Goal: Task Accomplishment & Management: Manage account settings

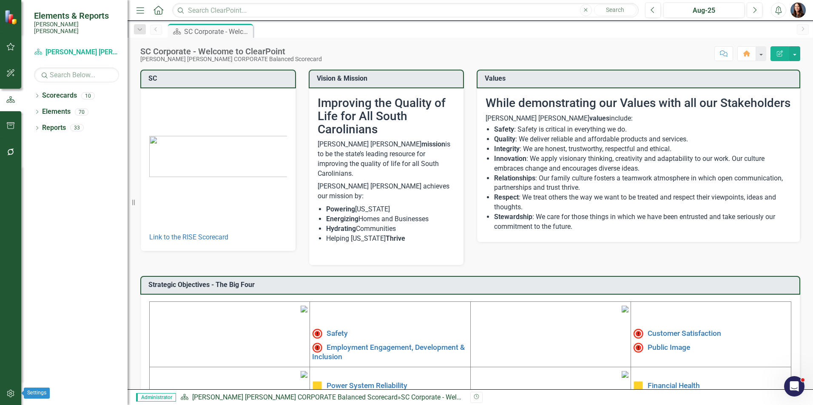
click at [9, 394] on icon "button" at bounding box center [10, 394] width 7 height 8
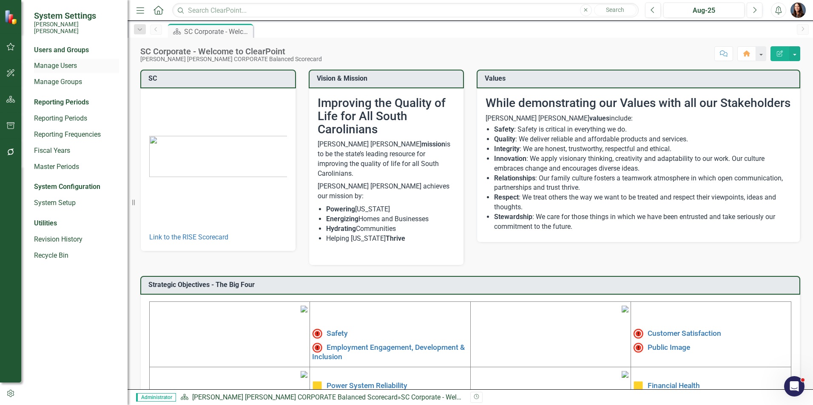
click at [56, 61] on link "Manage Users" at bounding box center [76, 66] width 85 height 10
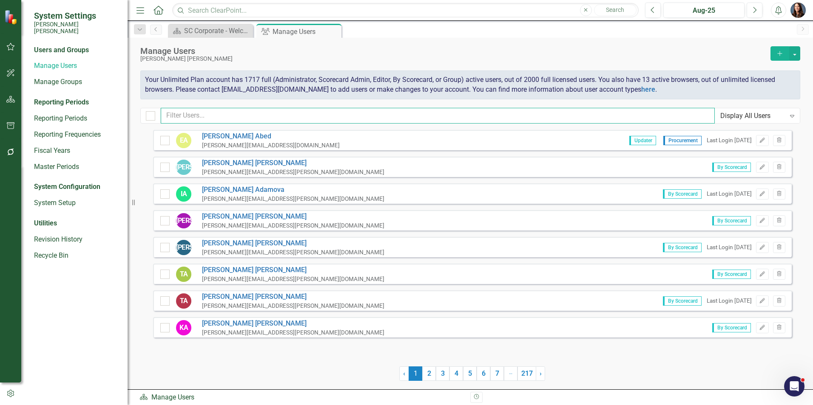
click at [201, 115] on input "text" at bounding box center [438, 116] width 554 height 16
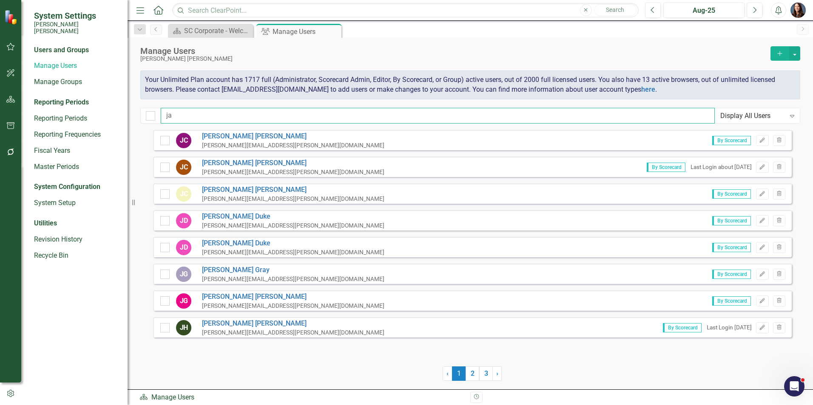
type input "j"
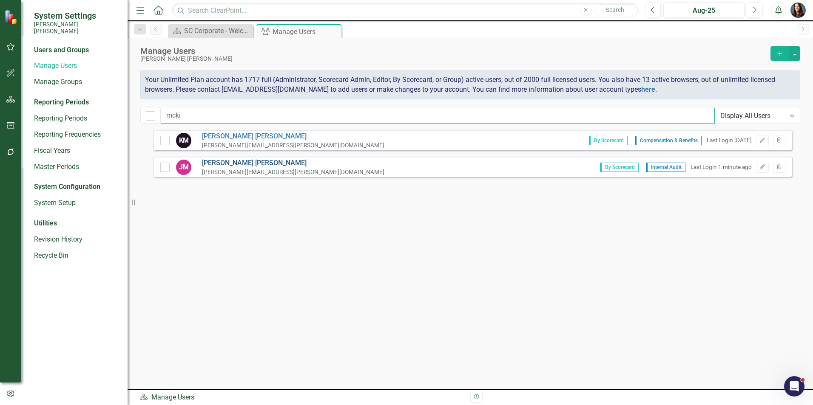
type input "mcki"
click at [235, 159] on link "[PERSON_NAME]" at bounding box center [293, 164] width 182 height 10
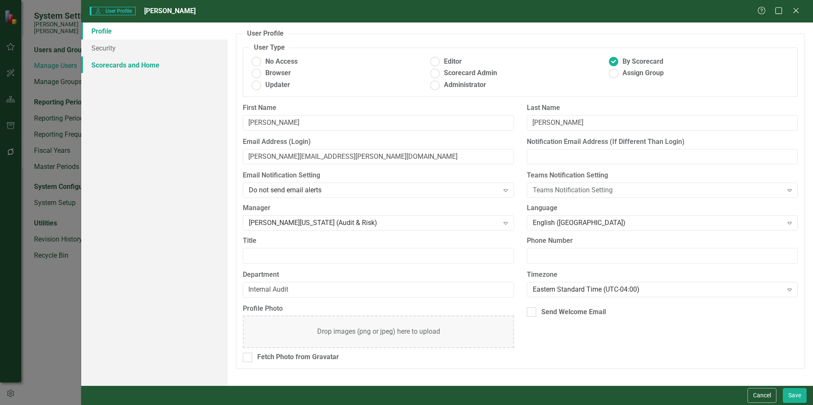
drag, startPoint x: 110, startPoint y: 66, endPoint x: 116, endPoint y: 66, distance: 6.0
click at [110, 66] on link "Scorecards and Home" at bounding box center [154, 65] width 146 height 17
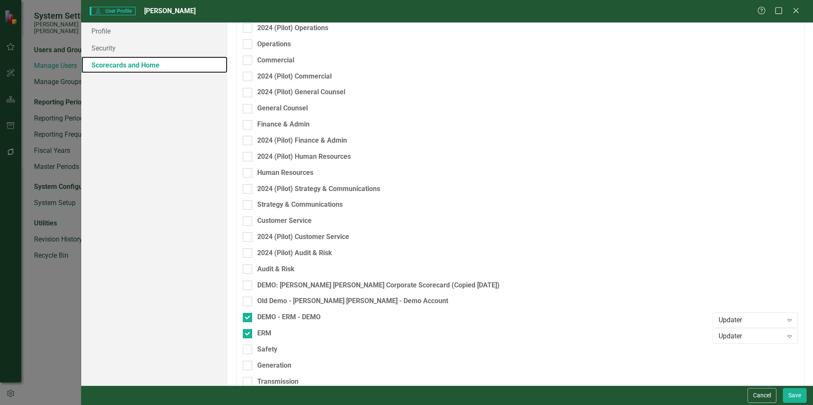
scroll to position [153, 0]
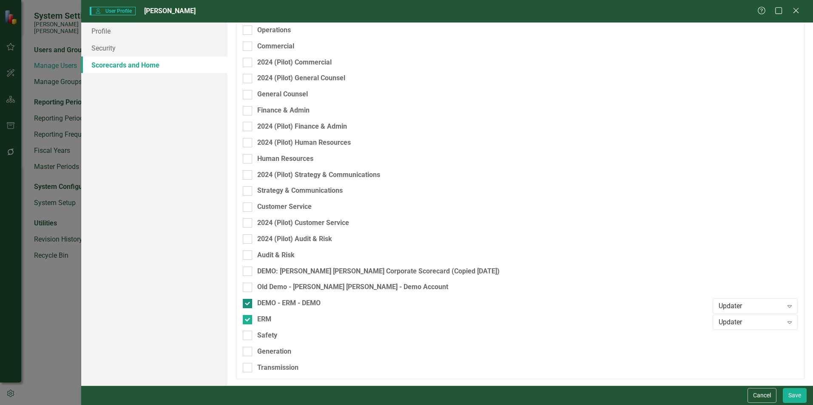
drag, startPoint x: 246, startPoint y: 306, endPoint x: 258, endPoint y: 304, distance: 11.6
click at [246, 306] on div at bounding box center [247, 303] width 9 height 9
click at [246, 305] on input "DEMO - ERM - DEMO" at bounding box center [246, 302] width 6 height 6
checkbox input "false"
click at [794, 395] on button "Save" at bounding box center [794, 395] width 24 height 15
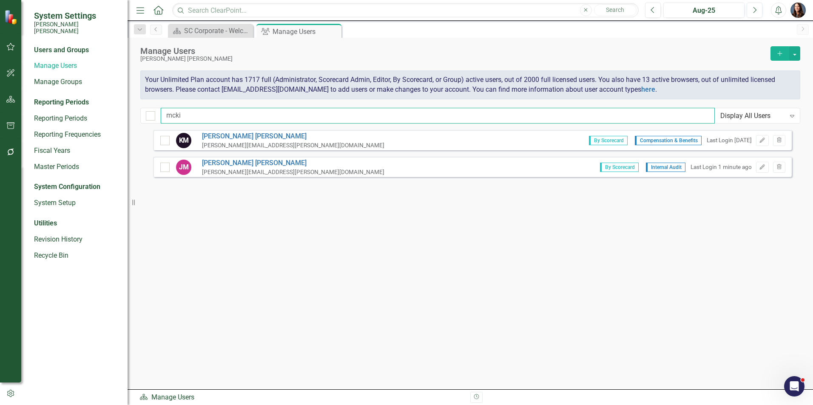
drag, startPoint x: 206, startPoint y: 116, endPoint x: 130, endPoint y: 116, distance: 76.1
click at [130, 116] on div "System Settings [PERSON_NAME] [PERSON_NAME] Users and Groups Manage Users Manag…" at bounding box center [406, 202] width 813 height 405
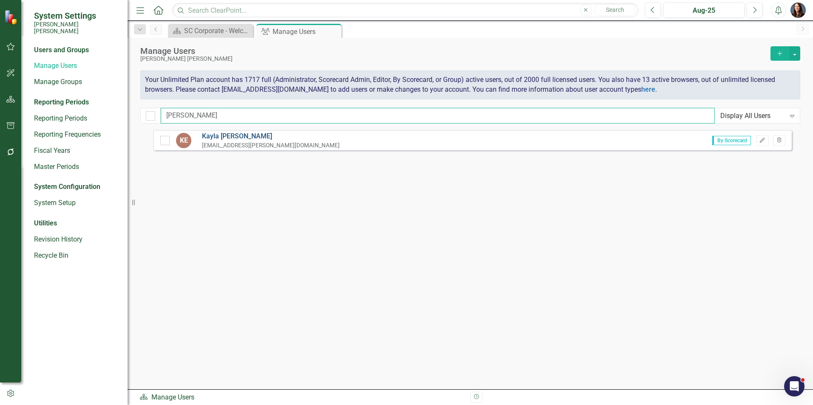
type input "[PERSON_NAME]"
click at [219, 137] on link "[PERSON_NAME]" at bounding box center [271, 137] width 138 height 10
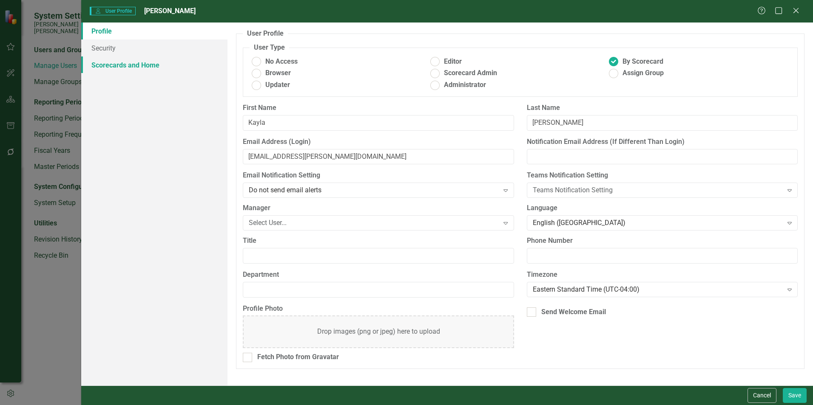
click at [107, 63] on link "Scorecards and Home" at bounding box center [154, 65] width 146 height 17
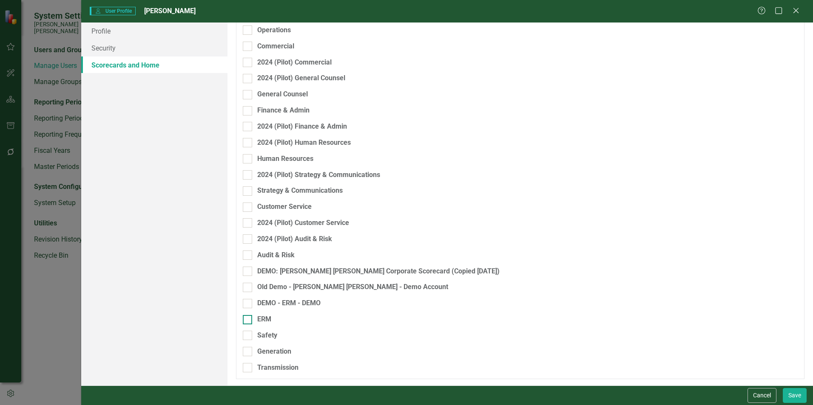
drag, startPoint x: 249, startPoint y: 319, endPoint x: 256, endPoint y: 318, distance: 6.9
click at [249, 318] on div at bounding box center [247, 319] width 9 height 9
click at [248, 318] on input "ERM" at bounding box center [246, 318] width 6 height 6
checkbox input "true"
click at [757, 324] on div "Browser" at bounding box center [750, 323] width 64 height 10
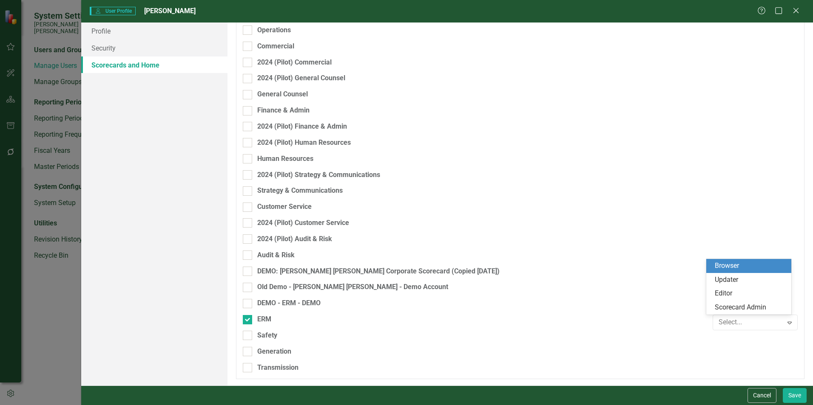
click at [733, 266] on div "Browser" at bounding box center [749, 266] width 71 height 10
click at [797, 395] on button "Save" at bounding box center [794, 395] width 24 height 15
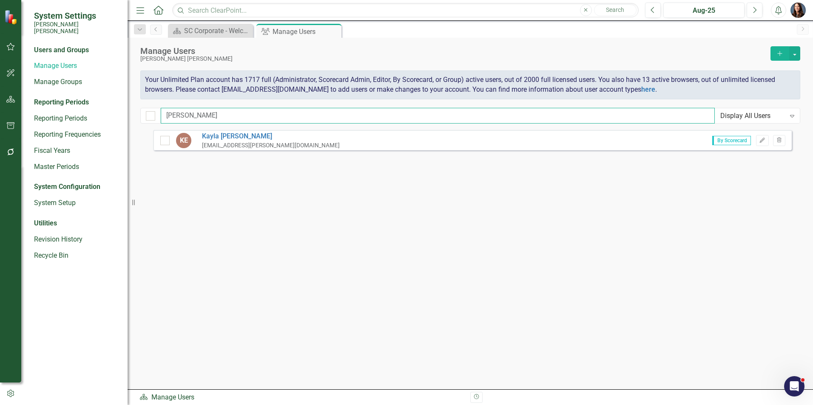
click at [193, 114] on input "[PERSON_NAME]" at bounding box center [438, 116] width 554 height 16
drag, startPoint x: 194, startPoint y: 114, endPoint x: 142, endPoint y: 113, distance: 51.9
click at [142, 113] on div "[PERSON_NAME] Display All Users Expand" at bounding box center [470, 116] width 660 height 16
type input "[PERSON_NAME]"
click at [237, 138] on link "[PERSON_NAME]" at bounding box center [293, 137] width 182 height 10
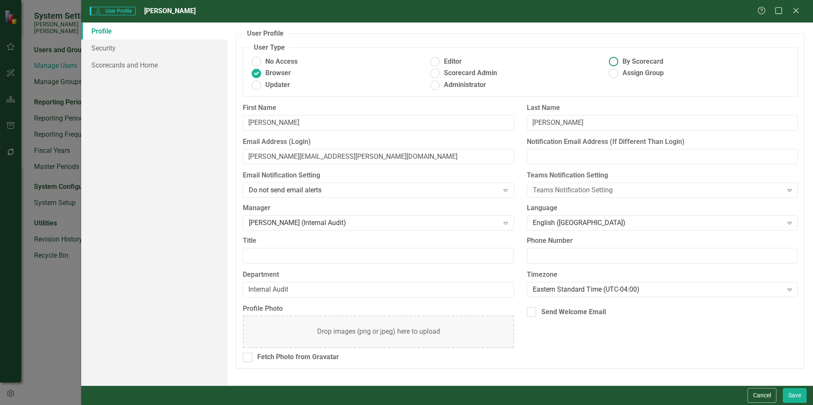
click at [615, 62] on ins at bounding box center [613, 61] width 13 height 13
click at [615, 62] on input "By Scorecard" at bounding box center [613, 61] width 13 height 13
radio input "true"
click at [258, 72] on ins at bounding box center [256, 73] width 13 height 13
click at [258, 72] on input "Browser" at bounding box center [256, 73] width 13 height 13
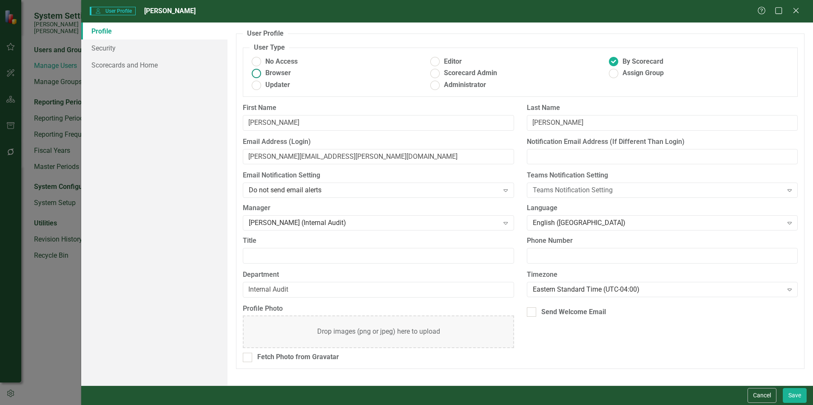
radio input "true"
click at [613, 59] on ins at bounding box center [613, 61] width 13 height 13
click at [613, 59] on input "By Scorecard" at bounding box center [613, 61] width 13 height 13
radio input "true"
click at [110, 65] on link "Scorecards and Home" at bounding box center [154, 65] width 146 height 17
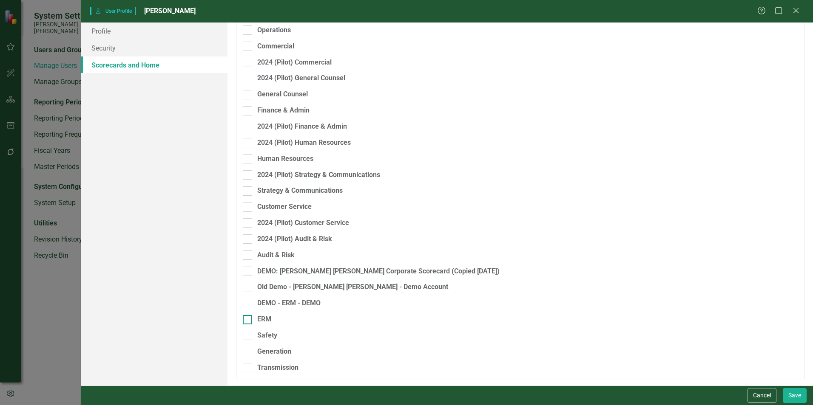
click at [250, 321] on div at bounding box center [247, 319] width 9 height 9
click at [248, 321] on input "ERM" at bounding box center [246, 318] width 6 height 6
checkbox input "true"
click at [794, 395] on button "Save" at bounding box center [794, 395] width 24 height 15
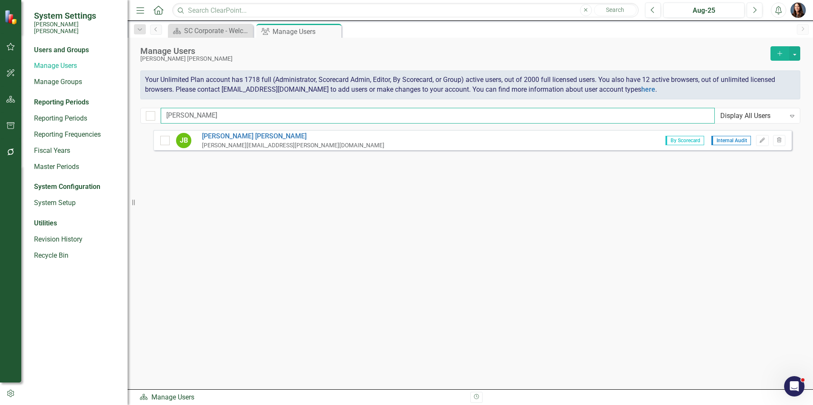
drag, startPoint x: 153, startPoint y: 120, endPoint x: 142, endPoint y: 120, distance: 10.2
click at [142, 120] on div "jenna Display All Users Expand" at bounding box center [470, 116] width 660 height 16
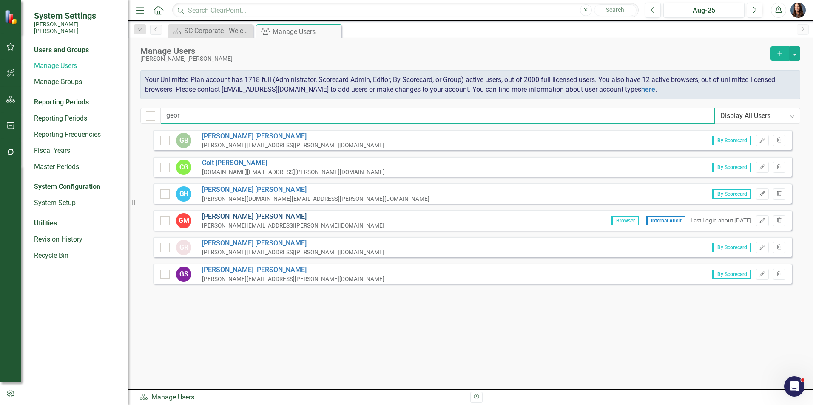
type input "geor"
click at [218, 216] on link "[PERSON_NAME] [PERSON_NAME]" at bounding box center [293, 217] width 182 height 10
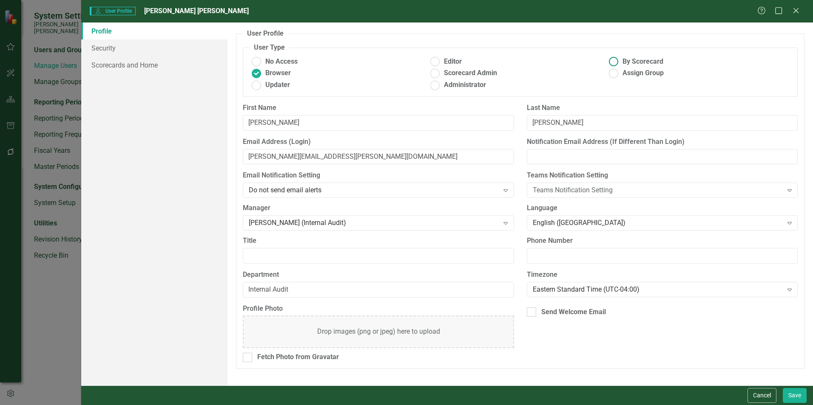
click at [614, 59] on ins at bounding box center [613, 61] width 13 height 13
click at [614, 59] on input "By Scorecard" at bounding box center [613, 61] width 13 height 13
radio input "true"
click at [112, 65] on link "Scorecards and Home" at bounding box center [154, 65] width 146 height 17
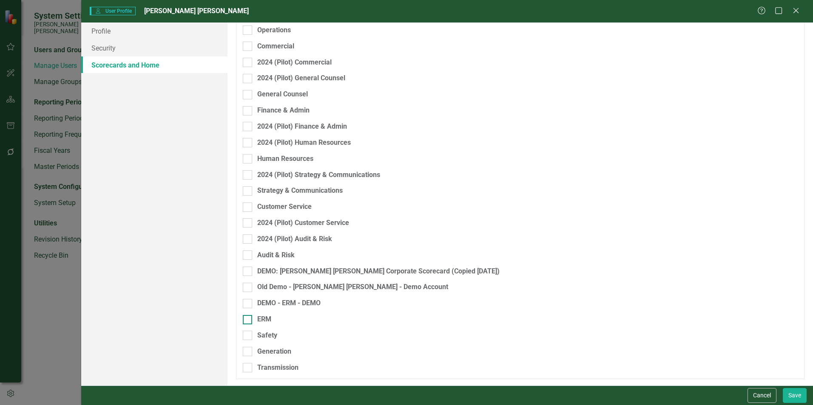
click at [259, 318] on div "ERM" at bounding box center [264, 320] width 14 height 10
click at [248, 318] on input "ERM" at bounding box center [246, 318] width 6 height 6
checkbox input "true"
click at [794, 395] on button "Save" at bounding box center [794, 395] width 24 height 15
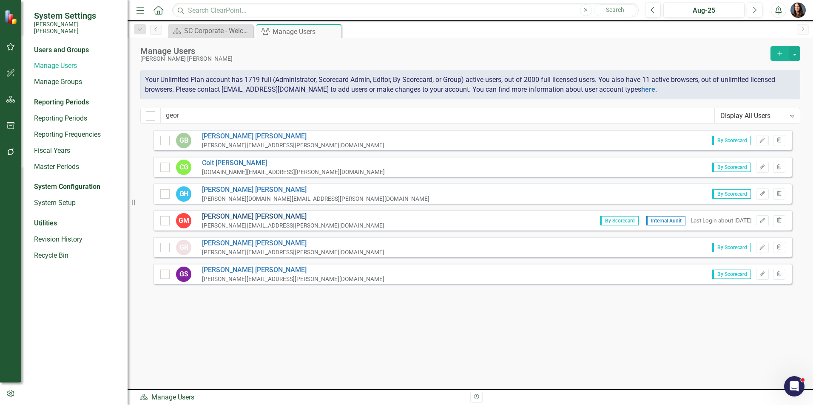
click at [224, 214] on link "[PERSON_NAME] [PERSON_NAME]" at bounding box center [293, 217] width 182 height 10
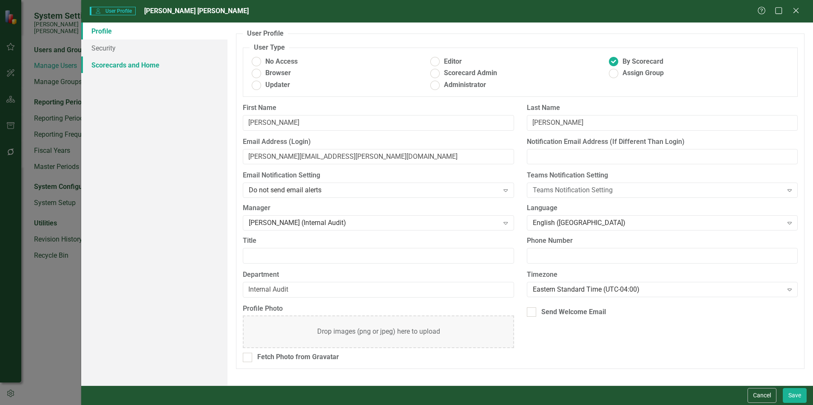
click at [103, 64] on link "Scorecards and Home" at bounding box center [154, 65] width 146 height 17
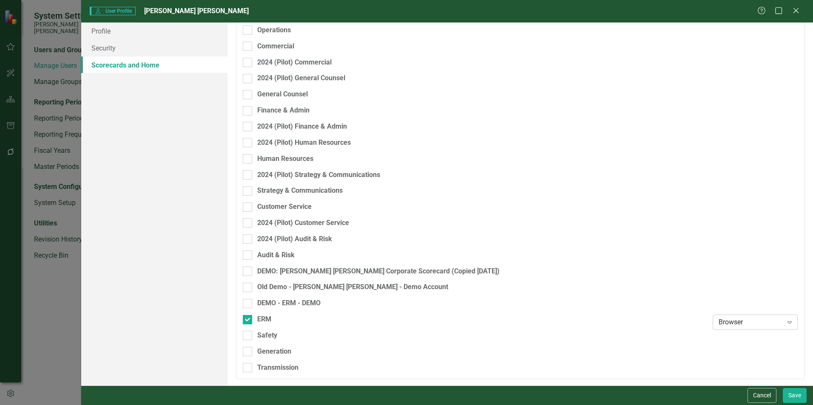
click at [763, 323] on div "Browser" at bounding box center [750, 323] width 64 height 10
click at [101, 47] on link "Security" at bounding box center [154, 48] width 146 height 17
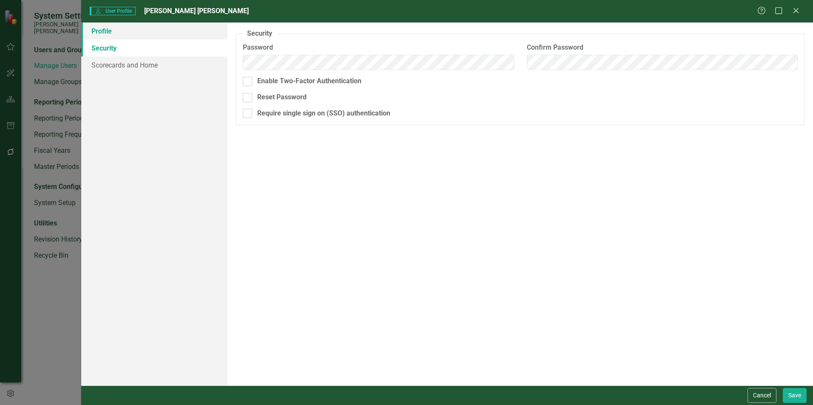
click at [99, 28] on link "Profile" at bounding box center [154, 31] width 146 height 17
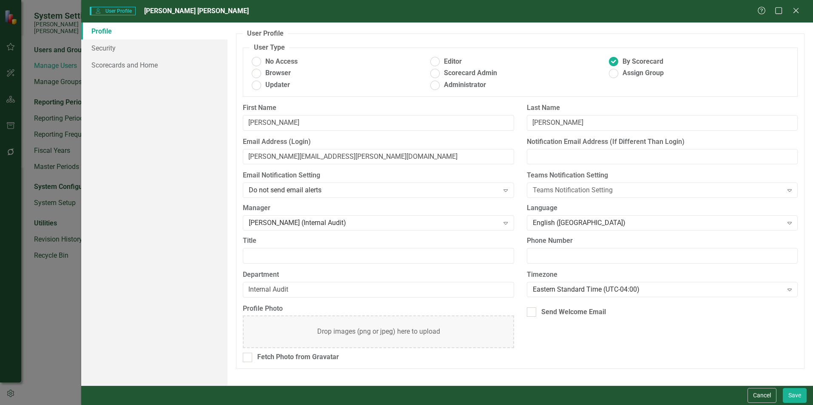
drag, startPoint x: 798, startPoint y: 6, endPoint x: 795, endPoint y: 11, distance: 5.7
click at [798, 7] on icon "Close" at bounding box center [795, 10] width 8 height 7
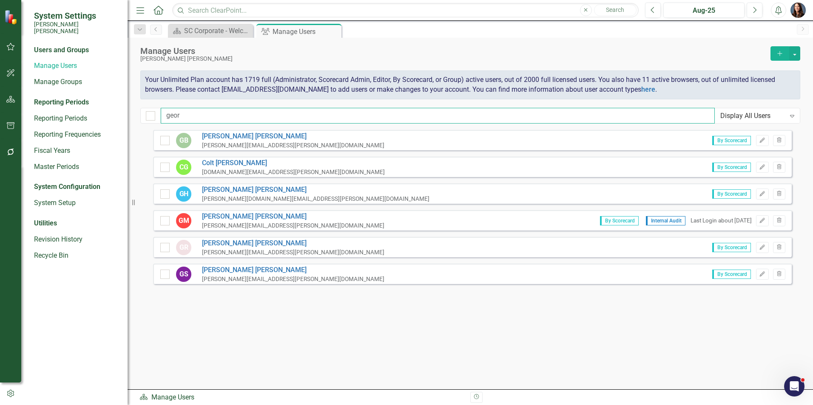
drag, startPoint x: 153, startPoint y: 121, endPoint x: 140, endPoint y: 123, distance: 12.9
click at [140, 123] on div "Manage Users [PERSON_NAME] [PERSON_NAME] Add Your Unlimited Plan account has 17…" at bounding box center [469, 84] width 685 height 92
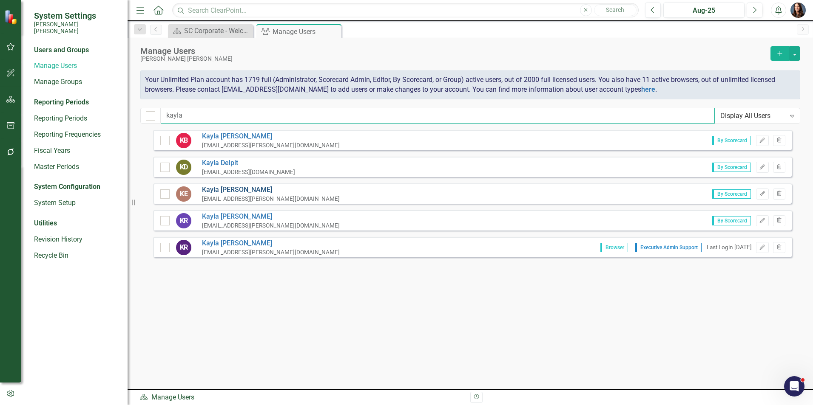
type input "kayla"
click at [210, 191] on link "[PERSON_NAME]" at bounding box center [271, 190] width 138 height 10
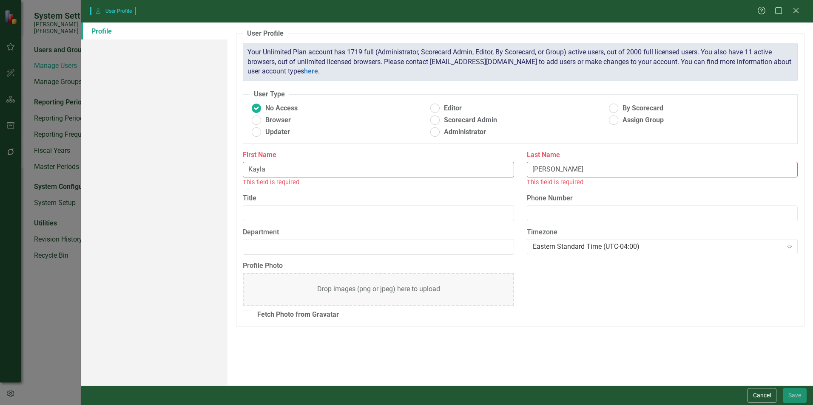
type input "Kayla"
type input "[PERSON_NAME]"
radio input "false"
radio input "true"
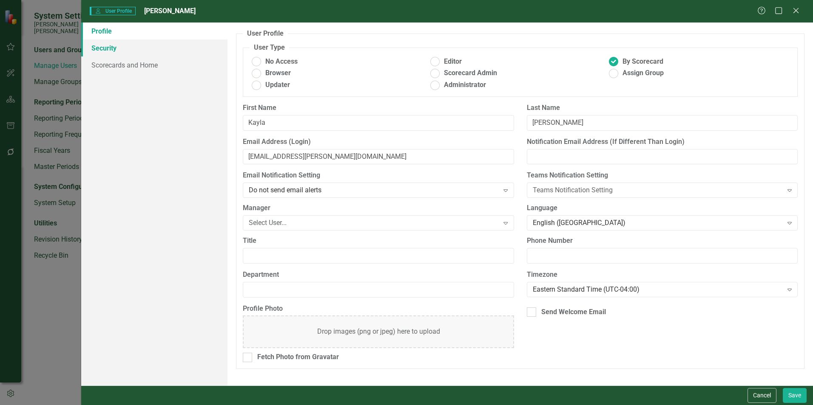
click at [94, 44] on link "Security" at bounding box center [154, 48] width 146 height 17
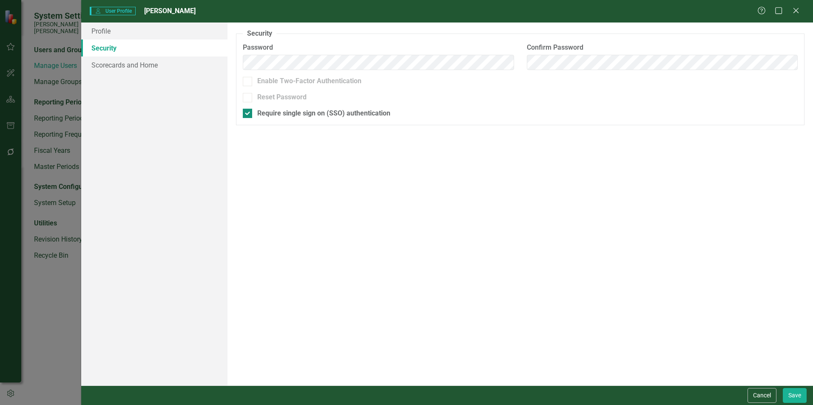
click at [249, 116] on div at bounding box center [247, 113] width 9 height 9
click at [248, 114] on input "Require single sign on (SSO) authentication" at bounding box center [246, 112] width 6 height 6
click at [248, 116] on div at bounding box center [247, 113] width 9 height 9
click at [248, 114] on input "Require single sign on (SSO) authentication" at bounding box center [246, 112] width 6 height 6
checkbox input "true"
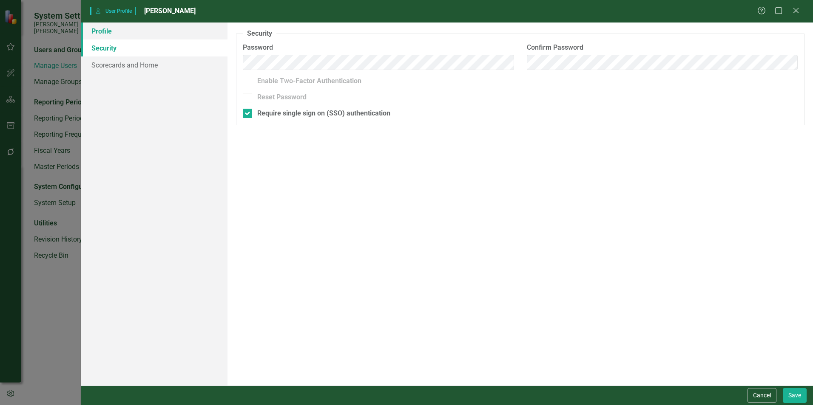
click at [99, 30] on link "Profile" at bounding box center [154, 31] width 146 height 17
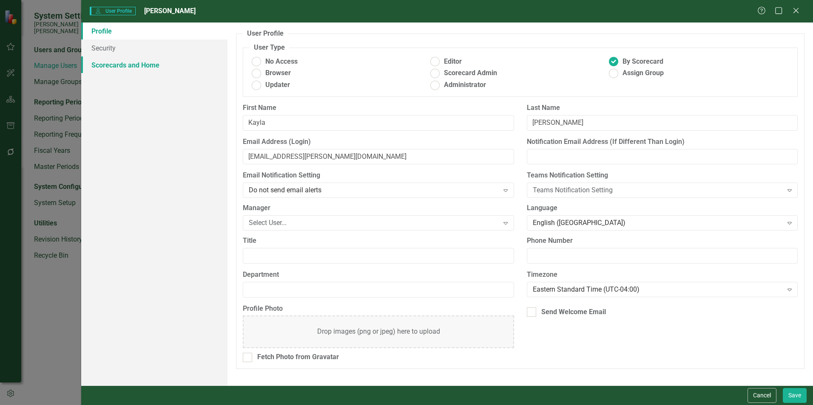
click at [127, 65] on link "Scorecards and Home" at bounding box center [154, 65] width 146 height 17
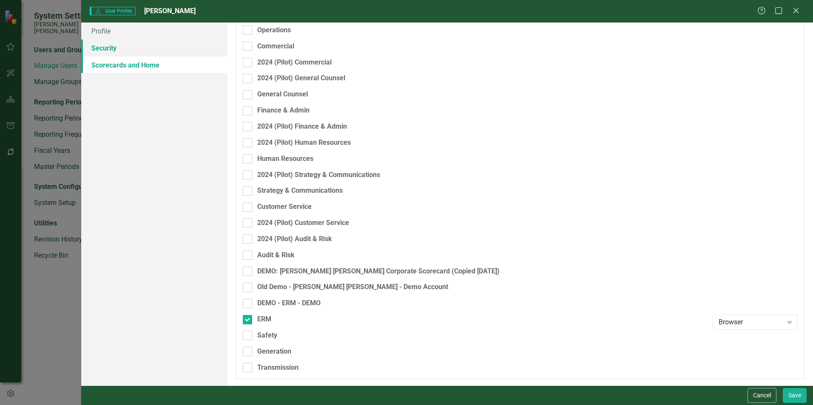
click at [113, 47] on link "Security" at bounding box center [154, 48] width 146 height 17
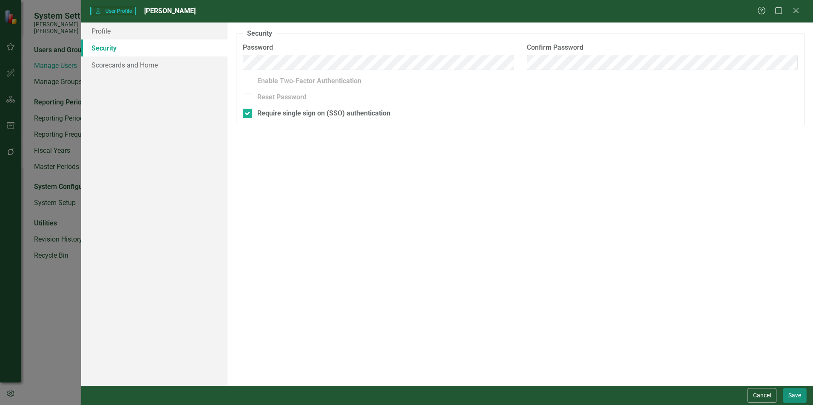
click at [793, 395] on button "Save" at bounding box center [794, 395] width 24 height 15
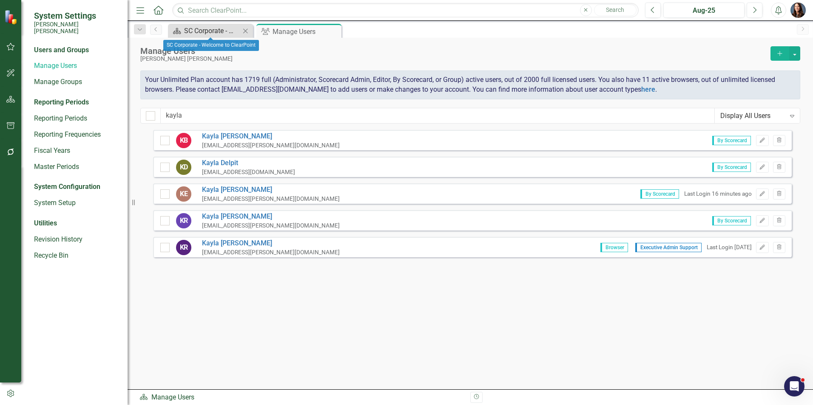
click at [211, 31] on div "SC Corporate - Welcome to ClearPoint" at bounding box center [212, 30] width 56 height 11
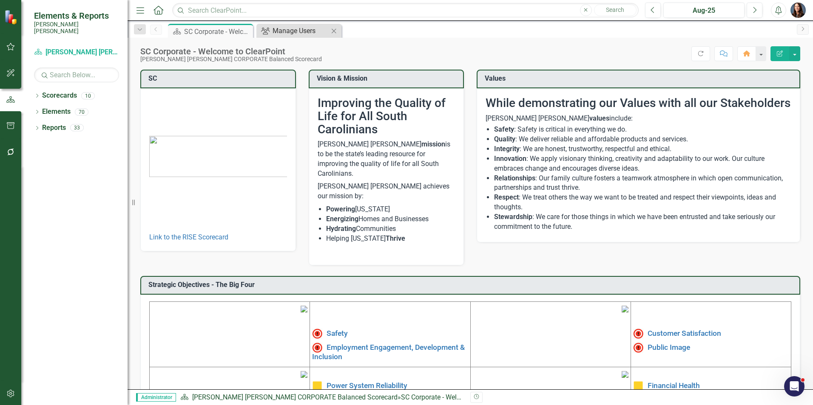
click at [292, 27] on div "Manage Users" at bounding box center [300, 30] width 56 height 11
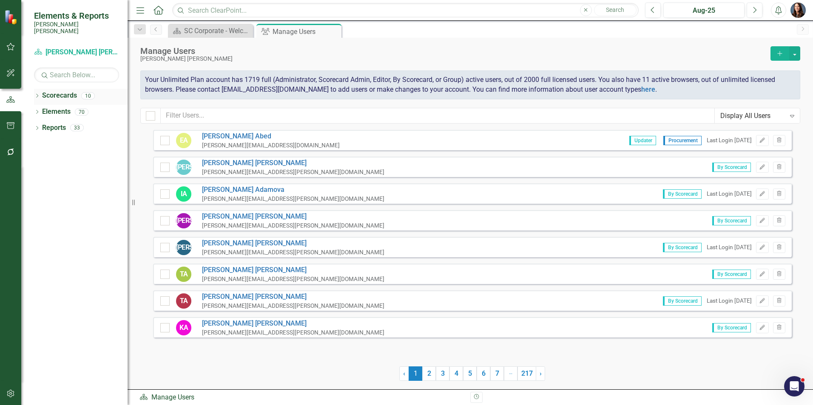
click at [37, 94] on icon "Dropdown" at bounding box center [37, 96] width 6 height 5
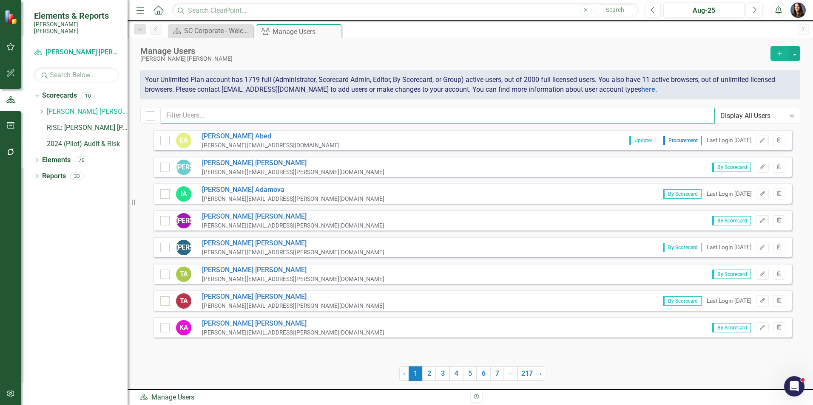
click at [193, 114] on input "text" at bounding box center [438, 116] width 554 height 16
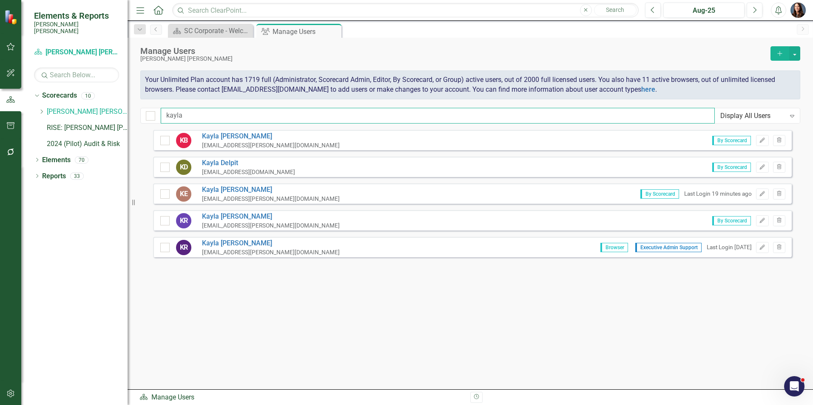
type input "kayla"
drag, startPoint x: 75, startPoint y: 44, endPoint x: 71, endPoint y: 42, distance: 4.4
click at [74, 48] on link "Scorecard Santee [PERSON_NAME] CORPORATE Balanced Scorecard" at bounding box center [76, 53] width 85 height 10
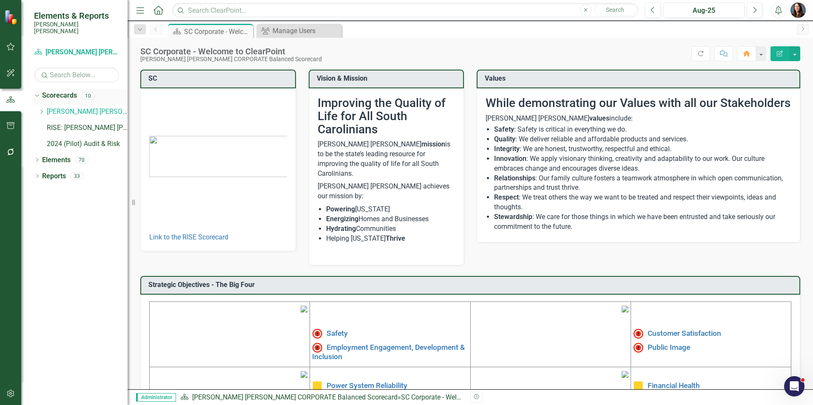
click at [35, 93] on icon "Dropdown" at bounding box center [36, 96] width 5 height 6
click at [36, 93] on icon "Dropdown" at bounding box center [36, 96] width 5 height 6
click at [38, 93] on icon "Dropdown" at bounding box center [36, 96] width 5 height 6
click at [37, 94] on icon "Dropdown" at bounding box center [37, 96] width 6 height 5
click at [40, 109] on icon "Dropdown" at bounding box center [41, 111] width 6 height 5
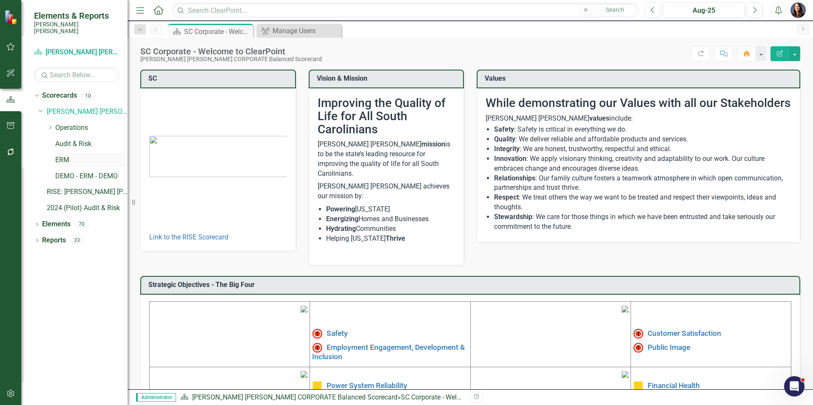
click at [61, 156] on link "ERM" at bounding box center [91, 161] width 72 height 10
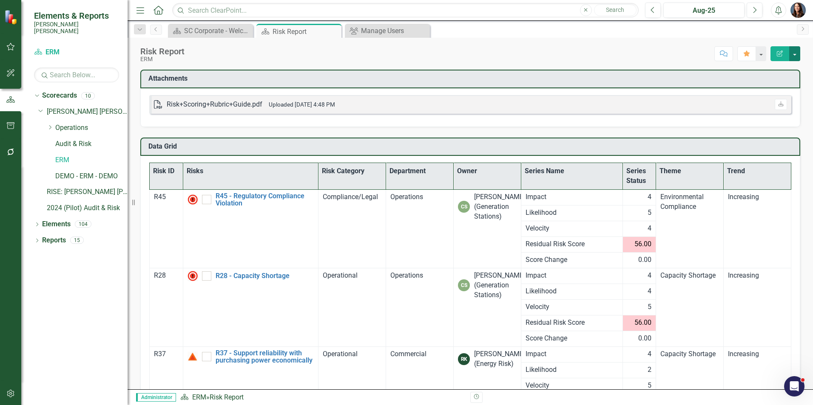
click at [794, 53] on button "button" at bounding box center [794, 53] width 11 height 15
click at [35, 239] on icon "Dropdown" at bounding box center [37, 241] width 6 height 5
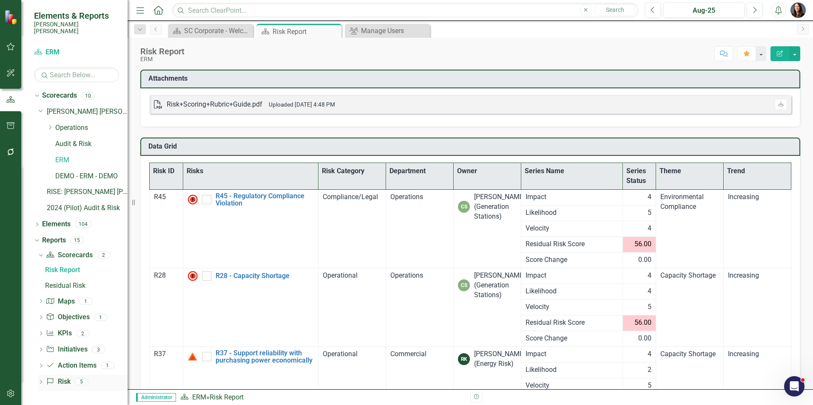
click at [40, 381] on icon "Dropdown" at bounding box center [41, 383] width 6 height 5
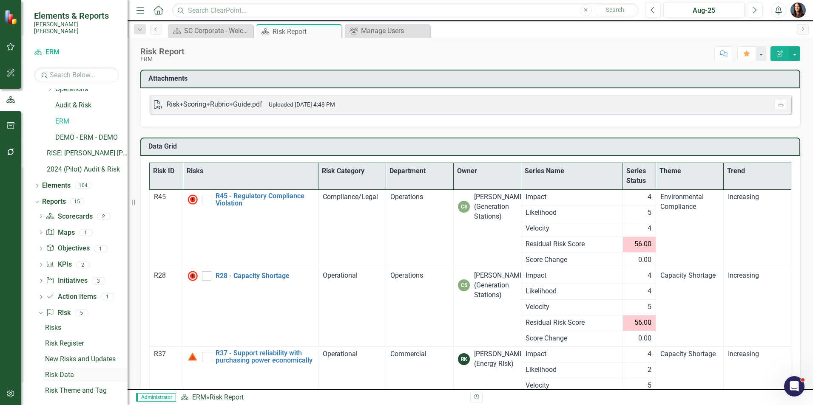
click at [57, 371] on div "Risk Data" at bounding box center [86, 375] width 82 height 8
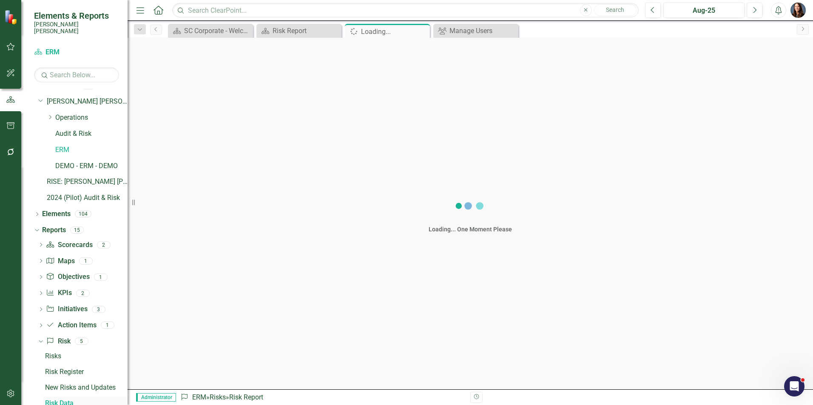
scroll to position [8, 0]
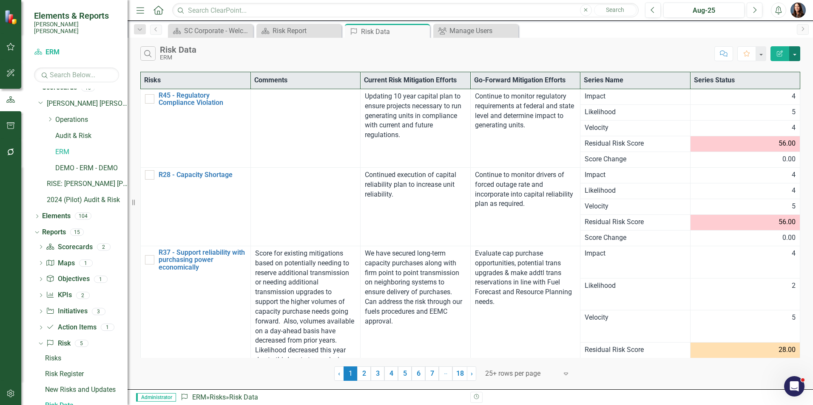
click at [793, 55] on button "button" at bounding box center [794, 53] width 11 height 15
click at [759, 103] on link "Excel Export to Excel" at bounding box center [765, 102] width 67 height 16
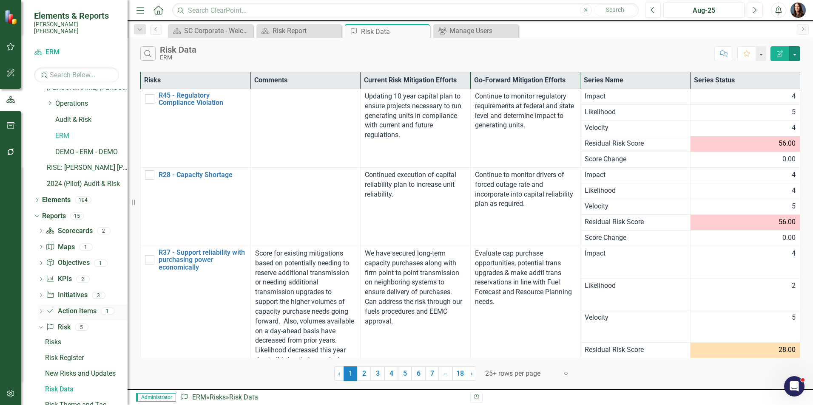
scroll to position [39, 0]
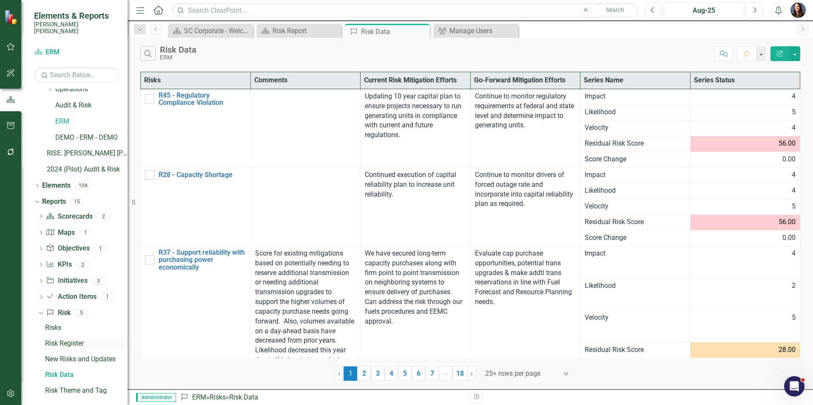
click at [59, 340] on div "Risk Register" at bounding box center [86, 344] width 82 height 8
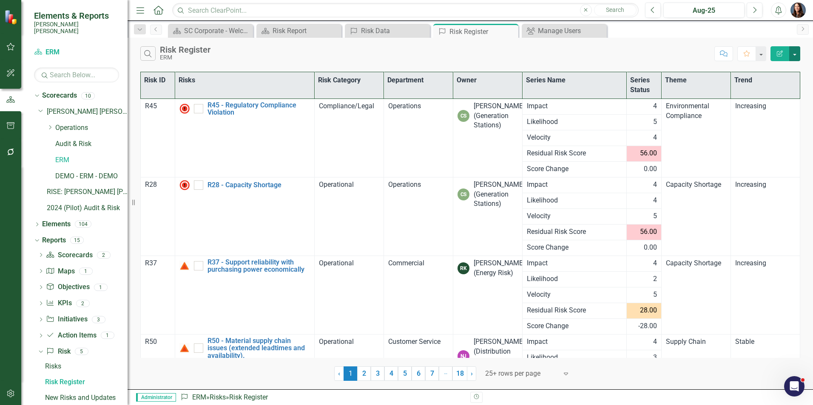
click at [794, 55] on button "button" at bounding box center [794, 53] width 11 height 15
click at [767, 102] on link "Excel Export to Excel" at bounding box center [765, 102] width 67 height 16
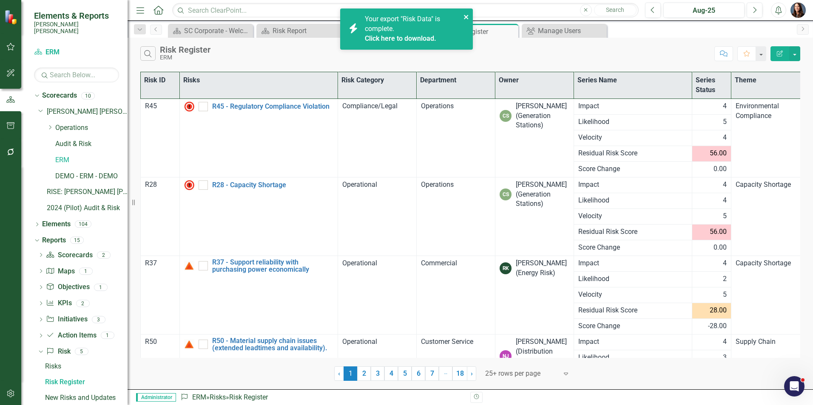
click at [462, 18] on div "icon.bolt Your export "Risk Data" is complete. Click here to download." at bounding box center [403, 29] width 120 height 34
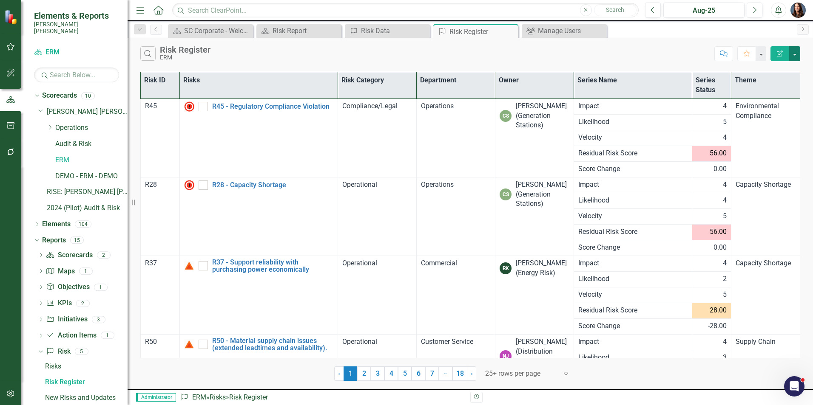
click at [794, 54] on button "button" at bounding box center [794, 53] width 11 height 15
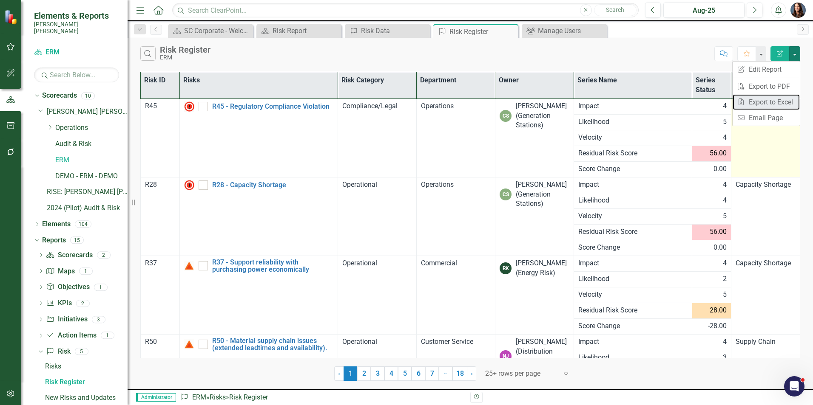
click at [759, 101] on link "Excel Export to Excel" at bounding box center [765, 102] width 67 height 16
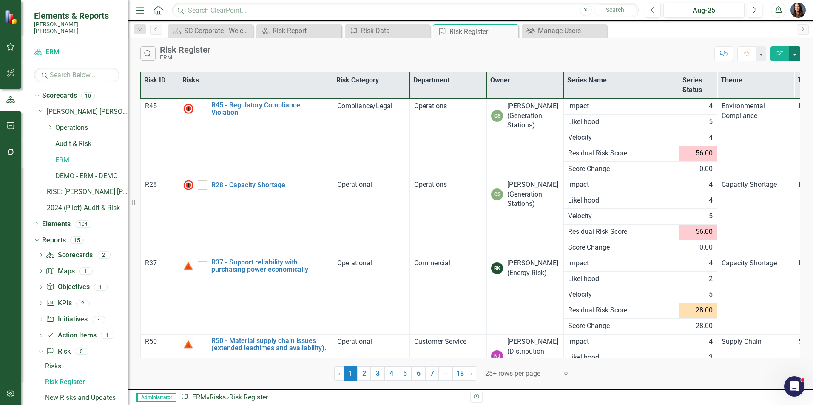
click at [795, 52] on button "button" at bounding box center [794, 53] width 11 height 15
click at [760, 101] on link "Excel Export to Excel" at bounding box center [765, 102] width 67 height 16
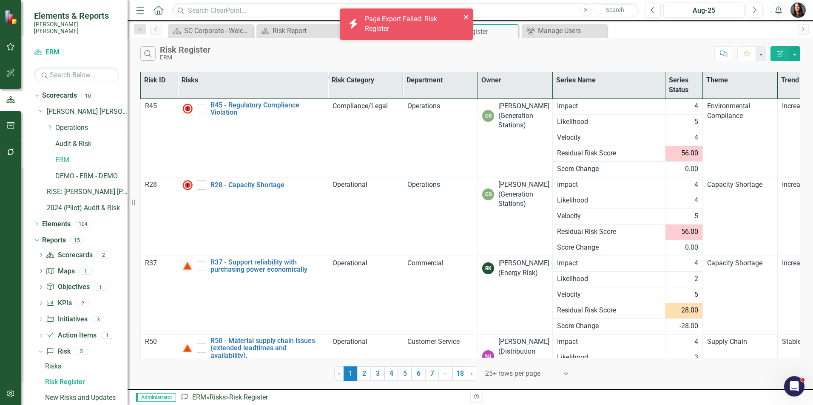
click at [464, 18] on icon "close" at bounding box center [466, 17] width 6 height 7
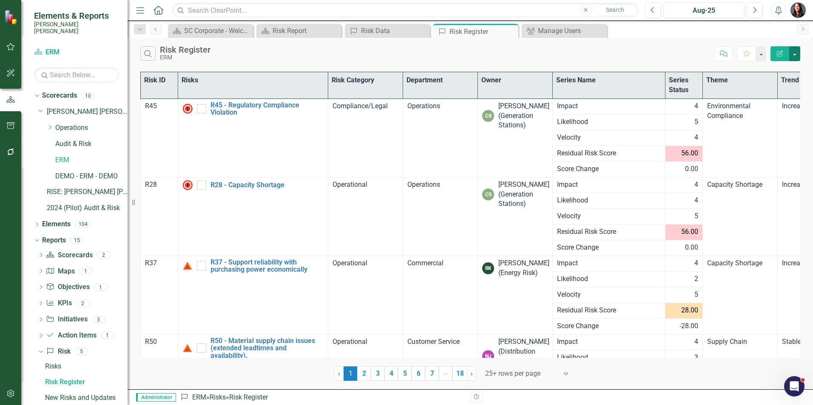
click at [795, 54] on button "button" at bounding box center [794, 53] width 11 height 15
click at [754, 103] on link "Excel Export to Excel" at bounding box center [765, 102] width 67 height 16
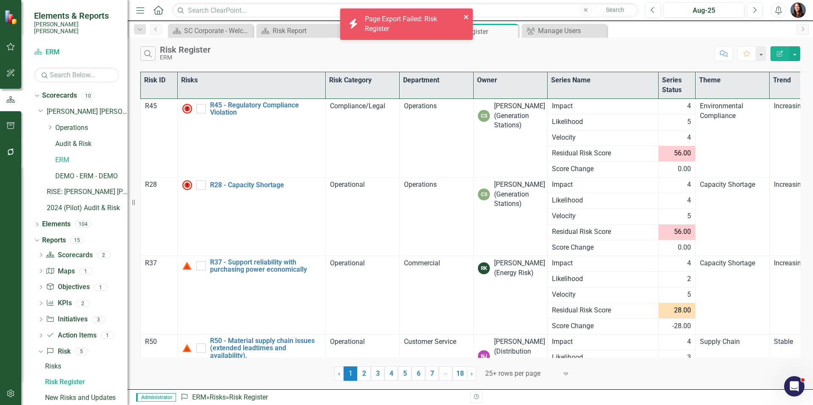
click at [464, 17] on icon "close" at bounding box center [466, 17] width 6 height 7
